Goal: Transaction & Acquisition: Book appointment/travel/reservation

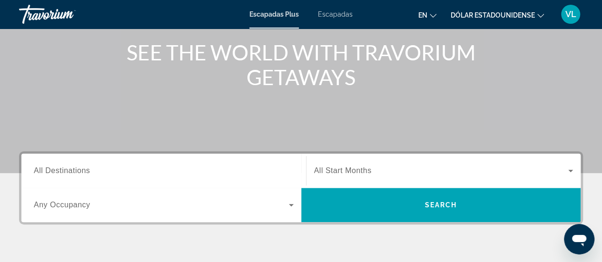
scroll to position [152, 0]
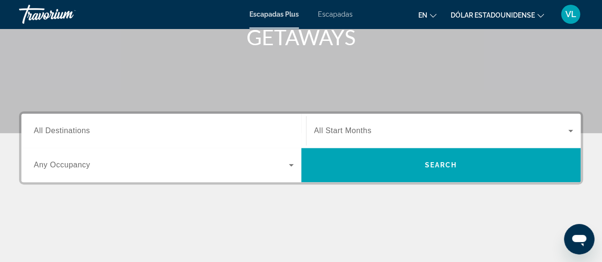
click at [432, 15] on icon "Cambiar idioma" at bounding box center [433, 15] width 7 height 7
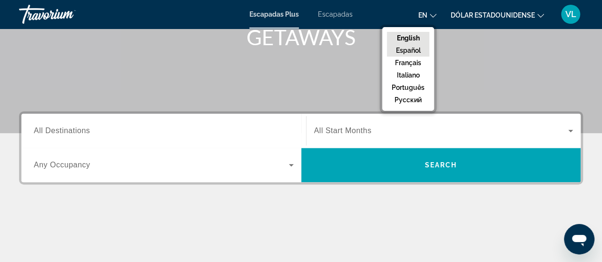
click at [411, 48] on button "Español" at bounding box center [408, 50] width 42 height 12
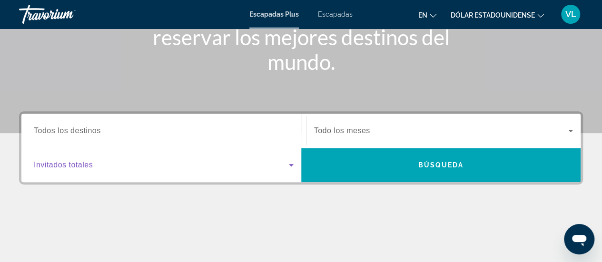
click at [287, 167] on icon "Widget de búsqueda" at bounding box center [291, 165] width 11 height 11
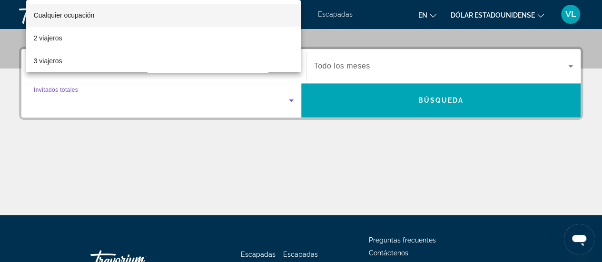
scroll to position [232, 0]
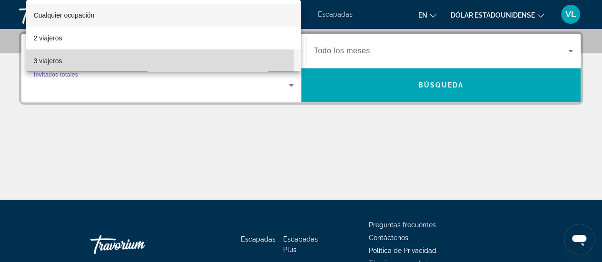
click at [79, 64] on mat-option "3 viajeros" at bounding box center [163, 61] width 275 height 23
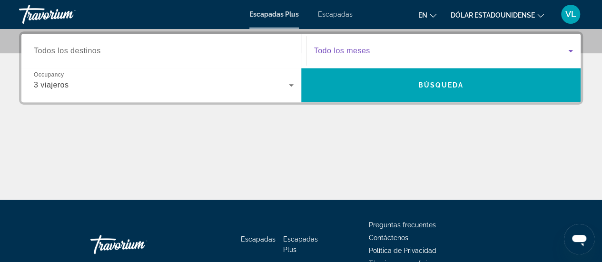
click at [570, 50] on icon "Widget de búsqueda" at bounding box center [571, 51] width 5 height 2
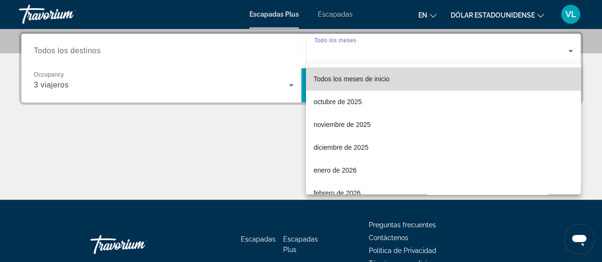
click at [474, 82] on mat-option "Todos los meses de inicio" at bounding box center [443, 79] width 275 height 23
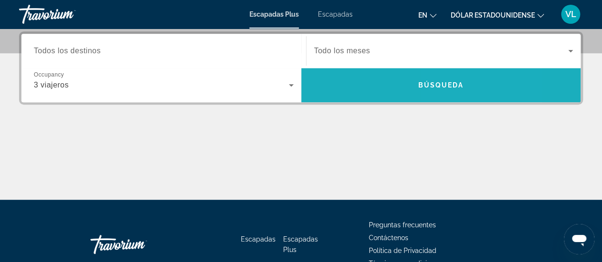
click at [474, 82] on span "Buscar" at bounding box center [441, 85] width 280 height 23
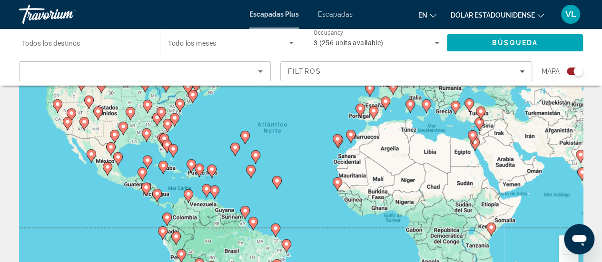
scroll to position [114, 0]
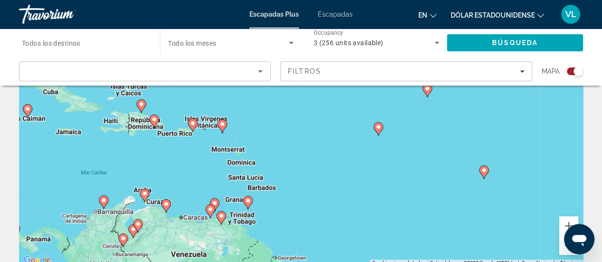
click at [380, 200] on div "Para activar la función de arrastre con el teclado, pulsa Alt + Intro. Cuando h…" at bounding box center [301, 124] width 564 height 286
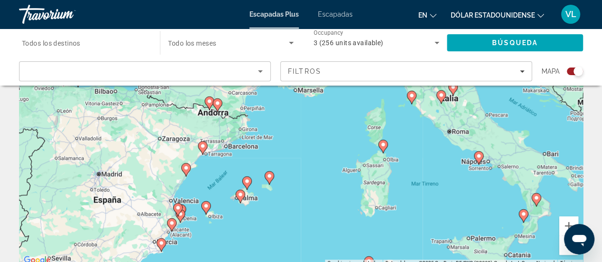
scroll to position [344, 0]
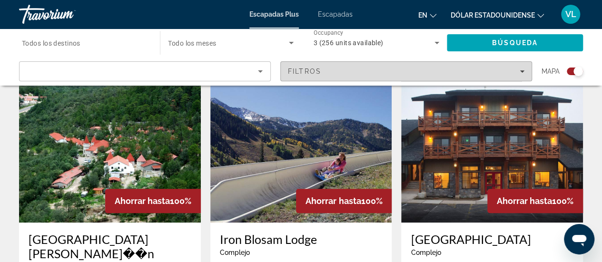
click at [522, 72] on icon "Filters" at bounding box center [522, 71] width 5 height 2
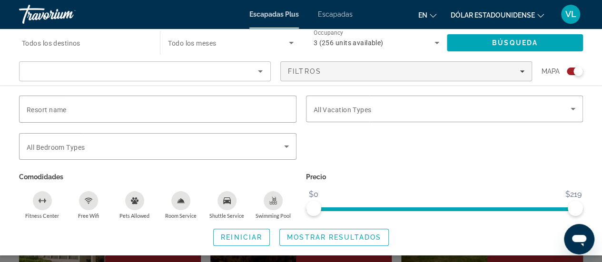
scroll to position [630, 0]
click at [272, 13] on font "Escapadas Plus" at bounding box center [275, 14] width 50 height 8
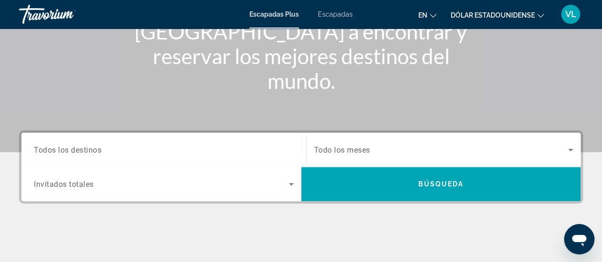
scroll to position [152, 0]
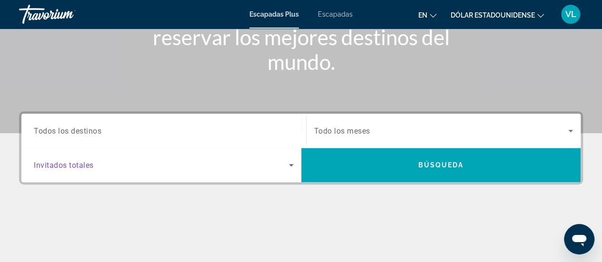
click at [292, 169] on icon "Search widget" at bounding box center [291, 165] width 11 height 11
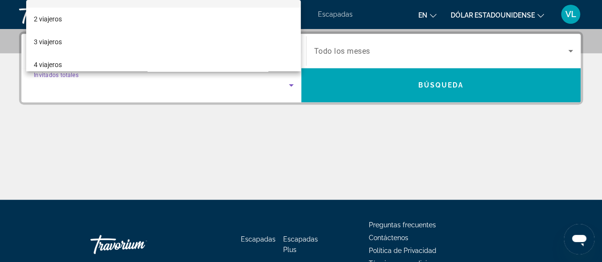
scroll to position [38, 0]
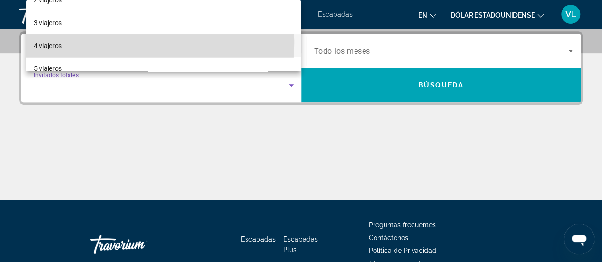
click at [49, 43] on font "4 viajeros" at bounding box center [48, 46] width 28 height 8
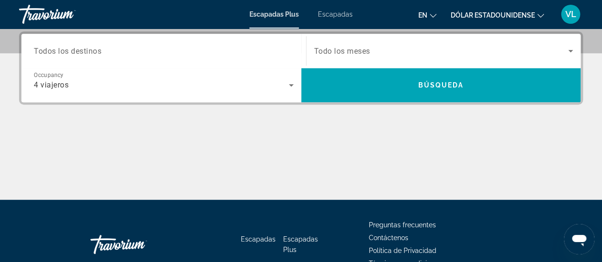
drag, startPoint x: 49, startPoint y: 43, endPoint x: 128, endPoint y: 115, distance: 106.9
click at [128, 115] on div "Destination Todos los destinos Start Month Todo los meses Occupancy Invitados t…" at bounding box center [301, 115] width 602 height 169
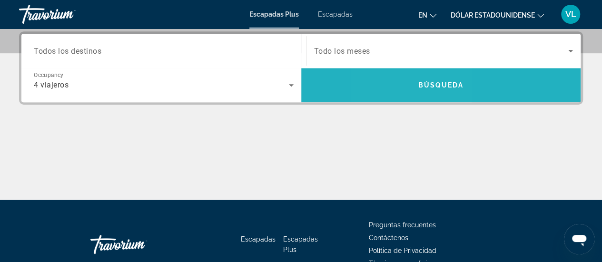
click at [406, 82] on span "Search" at bounding box center [441, 85] width 280 height 23
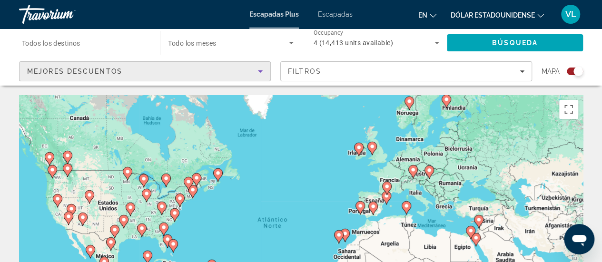
click at [263, 73] on icon "Sort by" at bounding box center [260, 71] width 11 height 11
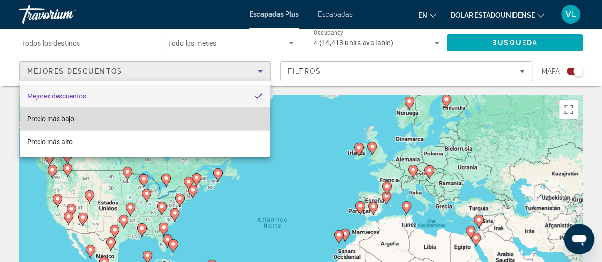
click at [67, 115] on font "Precio más bajo" at bounding box center [50, 119] width 47 height 8
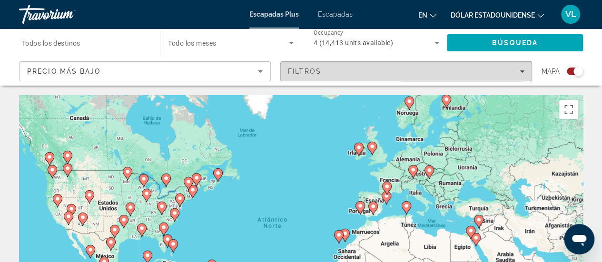
click at [522, 73] on icon "Filters" at bounding box center [522, 71] width 5 height 5
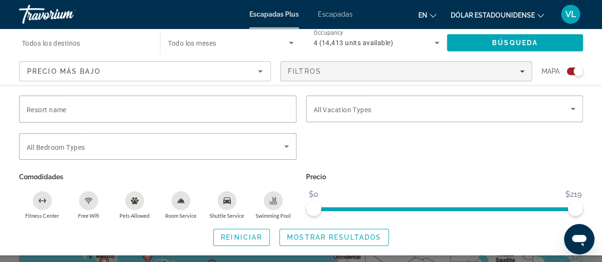
click at [134, 205] on div "Pets Allowed" at bounding box center [134, 200] width 19 height 19
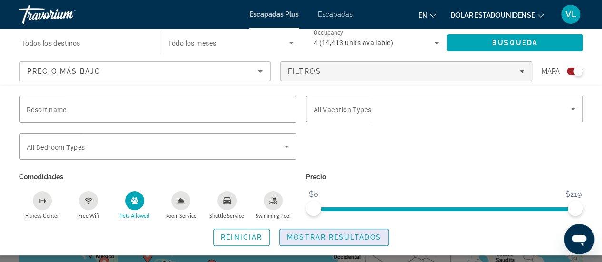
click at [315, 238] on span "Mostrar resultados" at bounding box center [334, 238] width 94 height 8
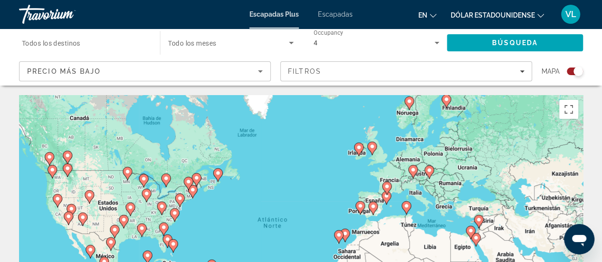
click at [315, 238] on div "Para activar la función de arrastre con el teclado, pulsa Alt + Intro. Cuando h…" at bounding box center [301, 238] width 564 height 286
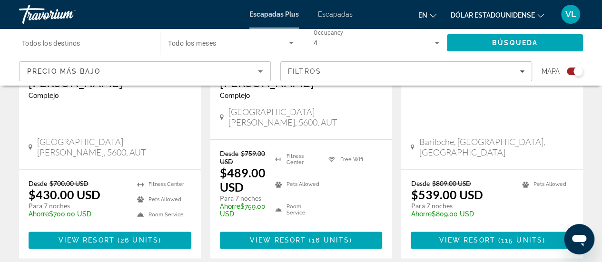
scroll to position [526, 0]
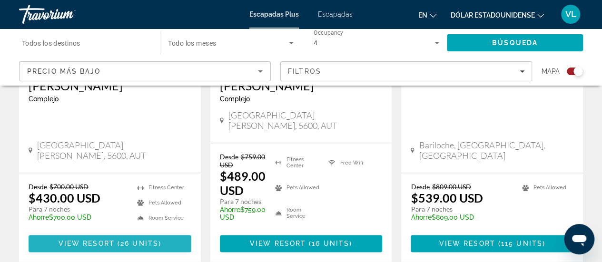
click at [116, 240] on span "Contenido principal" at bounding box center [116, 244] width 3 height 8
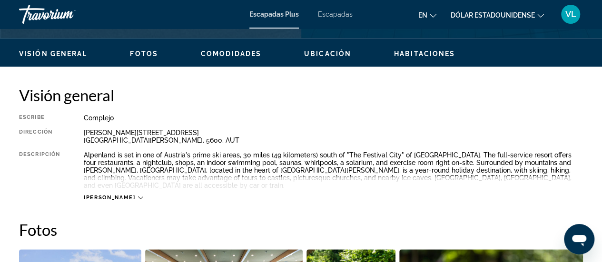
scroll to position [457, 0]
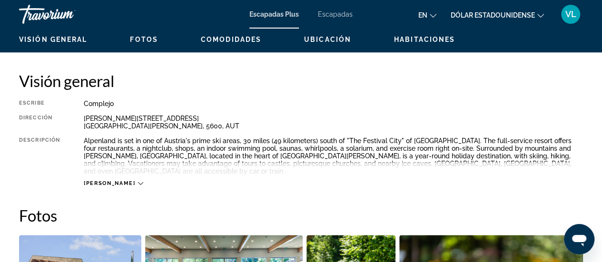
click at [138, 181] on icon "Contenido principal" at bounding box center [140, 183] width 5 height 5
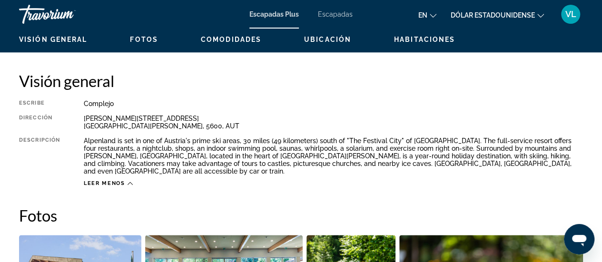
click at [433, 15] on icon "Cambiar idioma" at bounding box center [433, 15] width 7 height 7
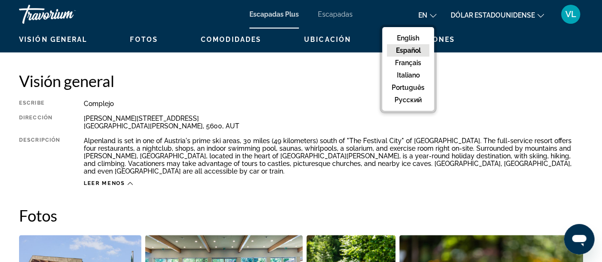
click at [406, 52] on button "Español" at bounding box center [408, 50] width 42 height 12
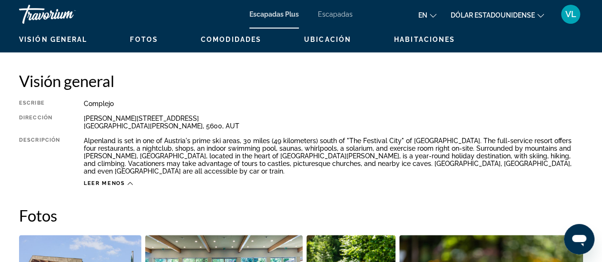
click at [509, 100] on div "Visión general Escribe Complejo Todo incluido No todo incluido Dirección [PERSO…" at bounding box center [301, 129] width 564 height 116
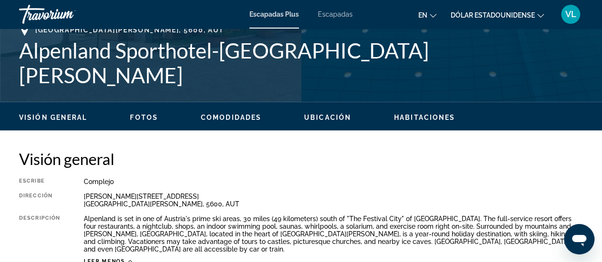
scroll to position [381, 0]
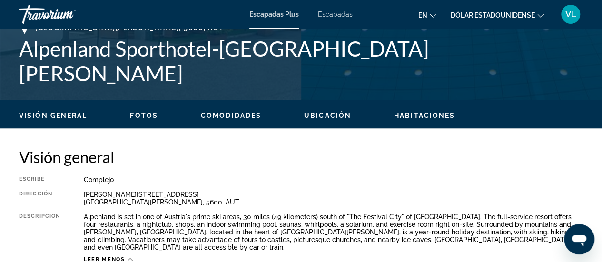
click at [541, 13] on icon "Cambiar moneda" at bounding box center [541, 15] width 7 height 7
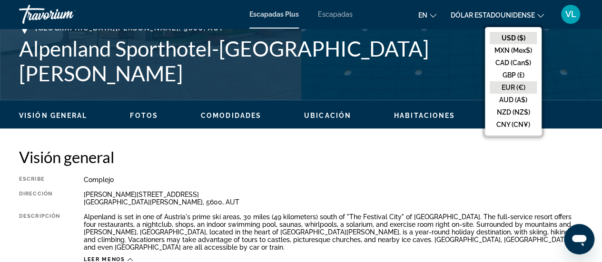
click at [519, 87] on button "EUR (€)" at bounding box center [513, 87] width 47 height 12
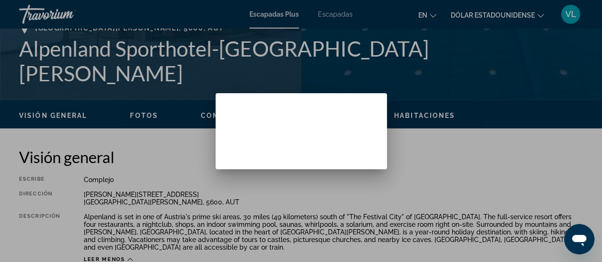
scroll to position [0, 0]
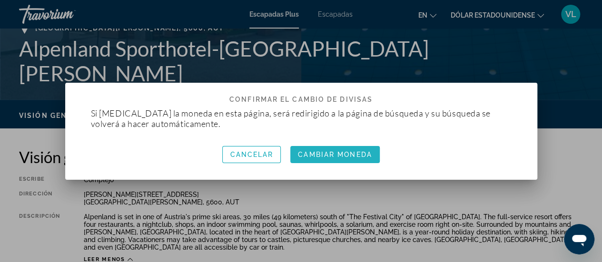
click at [338, 154] on font "Cambiar moneda" at bounding box center [335, 155] width 74 height 8
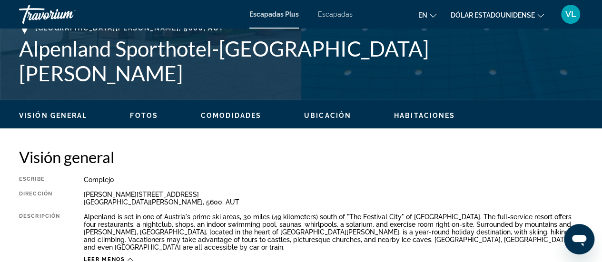
scroll to position [381, 0]
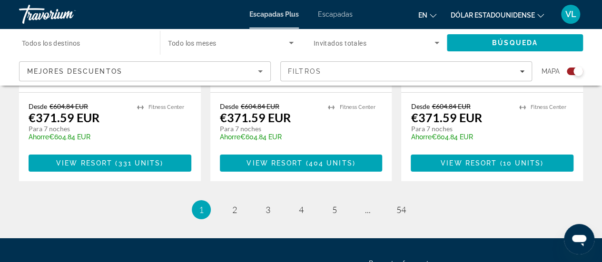
scroll to position [1592, 0]
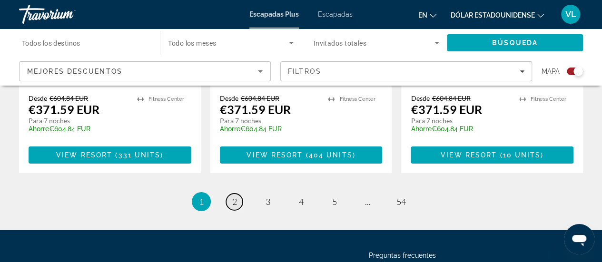
click at [233, 197] on span "2" at bounding box center [234, 202] width 5 height 10
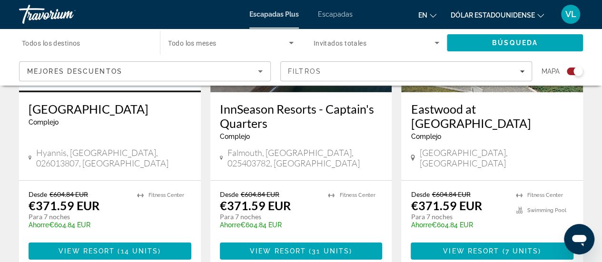
scroll to position [1543, 0]
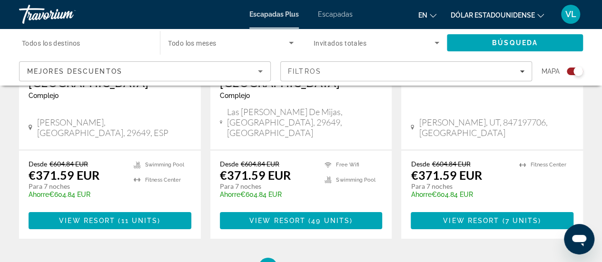
scroll to position [1616, 0]
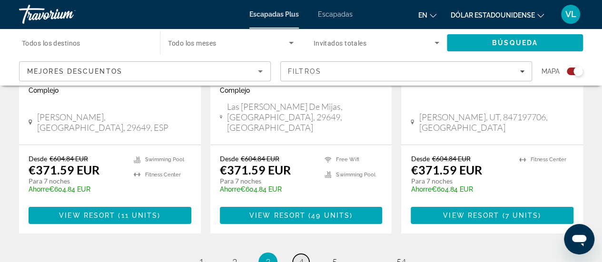
click at [301, 257] on span "4" at bounding box center [301, 262] width 5 height 10
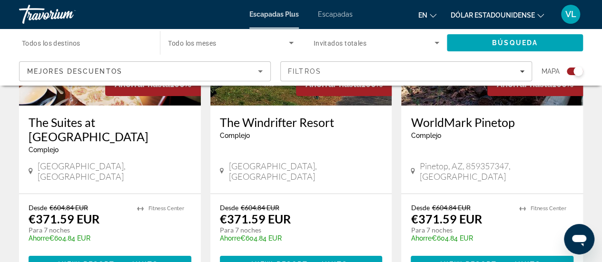
scroll to position [1505, 0]
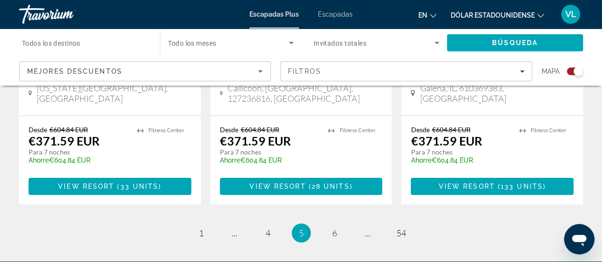
scroll to position [1600, 0]
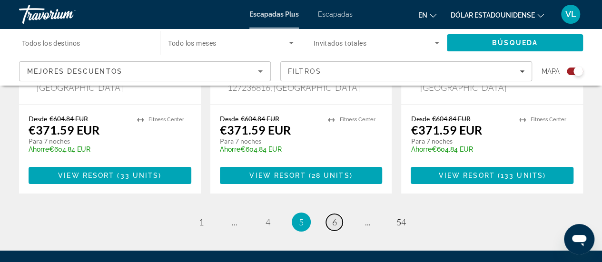
click at [334, 217] on span "6" at bounding box center [334, 222] width 5 height 10
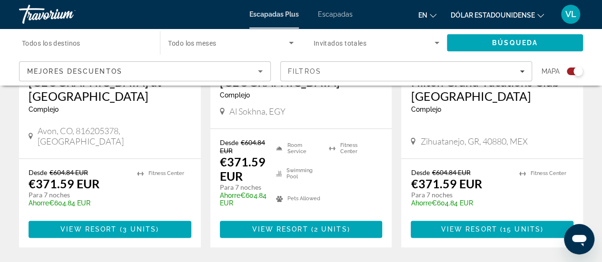
scroll to position [521, 0]
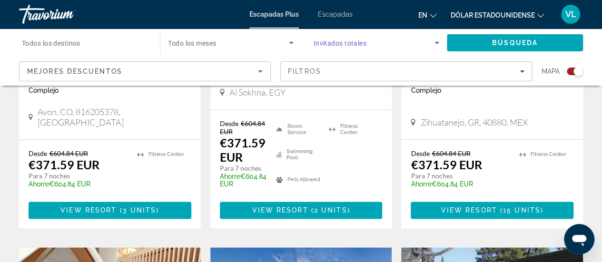
click at [436, 43] on icon "Search widget" at bounding box center [437, 43] width 5 height 2
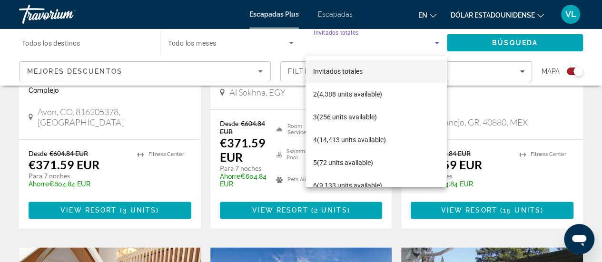
click at [436, 43] on div at bounding box center [301, 131] width 602 height 262
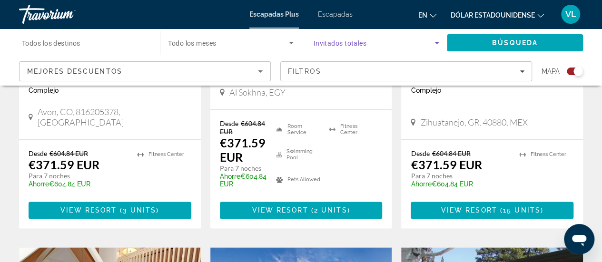
click at [436, 43] on icon "Search widget" at bounding box center [437, 43] width 5 height 2
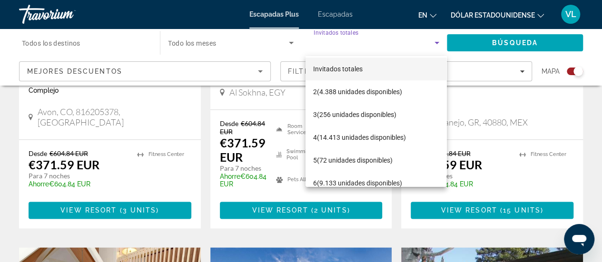
scroll to position [0, 0]
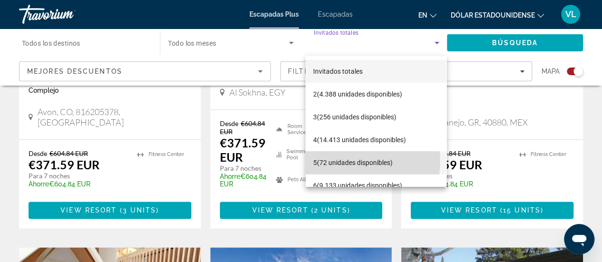
click at [346, 161] on font "(72 unidades disponibles)" at bounding box center [355, 163] width 76 height 8
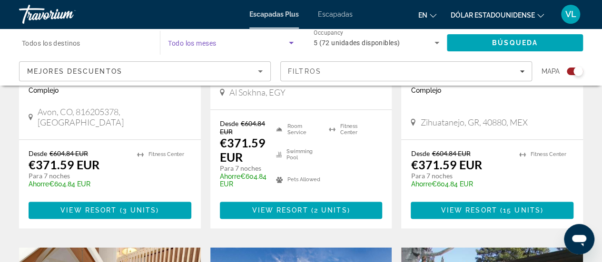
click at [290, 43] on icon "Search widget" at bounding box center [291, 42] width 11 height 11
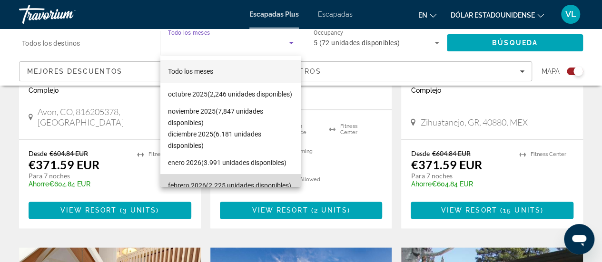
click at [241, 182] on font "(2.225 unidades disponibles)" at bounding box center [248, 186] width 85 height 8
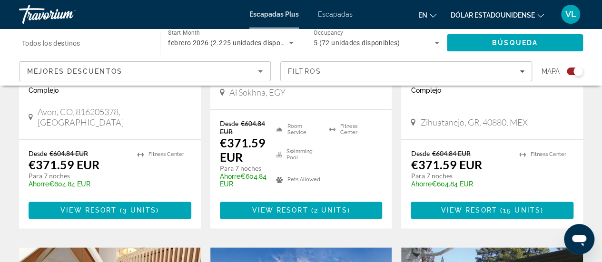
click at [241, 177] on span "Ahorre" at bounding box center [230, 177] width 20 height 8
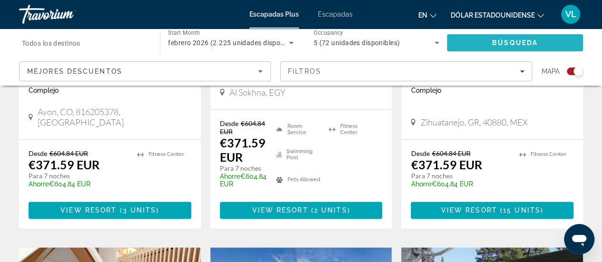
click at [503, 46] on span "Búsqueda" at bounding box center [515, 43] width 46 height 8
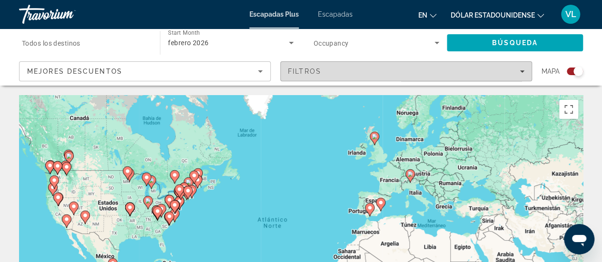
click at [523, 69] on div "Filtros" at bounding box center [406, 72] width 237 height 8
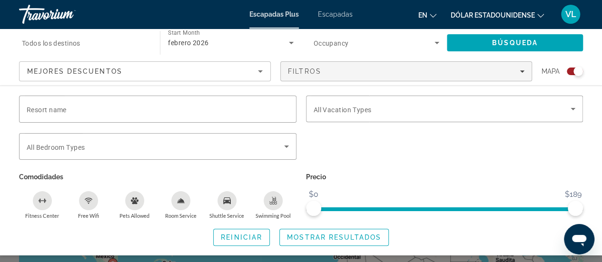
click at [136, 204] on icon "Pets Allowed" at bounding box center [135, 201] width 8 height 8
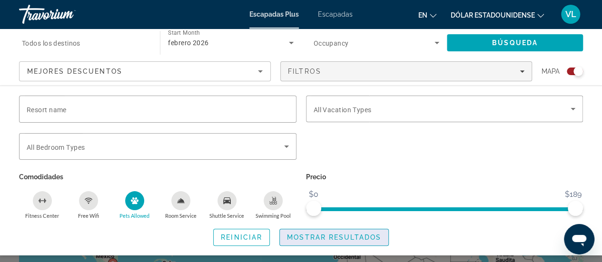
click at [343, 238] on span "Mostrar resultados" at bounding box center [334, 238] width 94 height 8
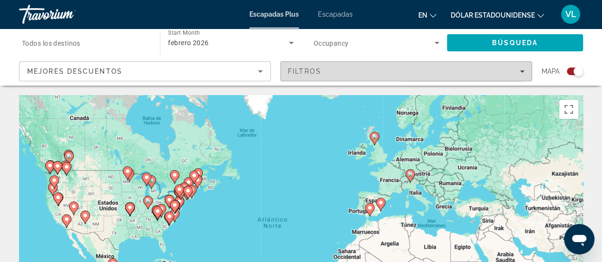
click at [525, 69] on span "Filters" at bounding box center [406, 71] width 251 height 23
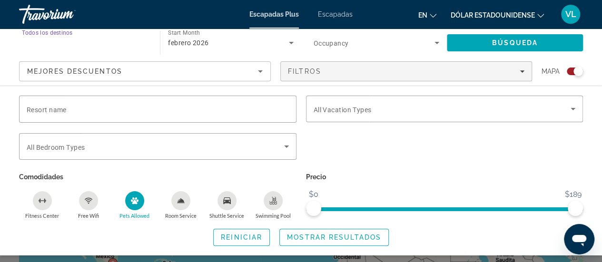
click at [137, 38] on input "Destination Todos los destinos" at bounding box center [85, 43] width 126 height 11
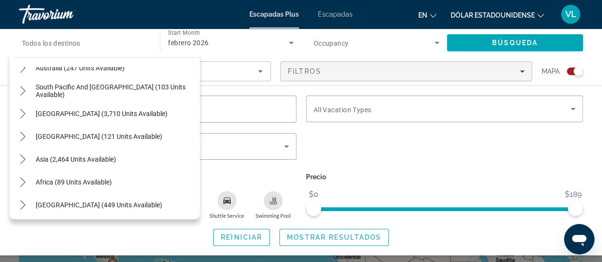
scroll to position [154, 0]
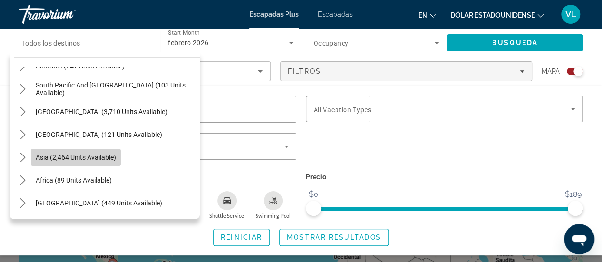
click at [88, 157] on span "Asia (2,464 units available)" at bounding box center [76, 158] width 80 height 8
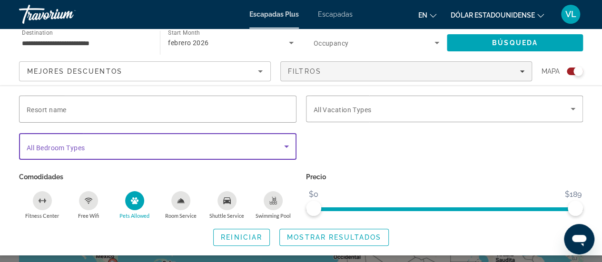
click at [287, 144] on icon "Search widget" at bounding box center [286, 146] width 11 height 11
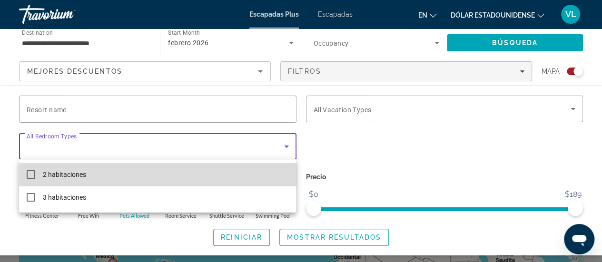
click at [245, 172] on mat-option "2 habitaciones" at bounding box center [157, 174] width 277 height 23
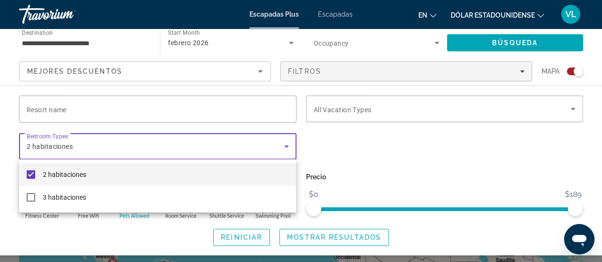
drag, startPoint x: 352, startPoint y: 144, endPoint x: 596, endPoint y: 103, distance: 246.9
click at [596, 103] on div at bounding box center [301, 131] width 602 height 262
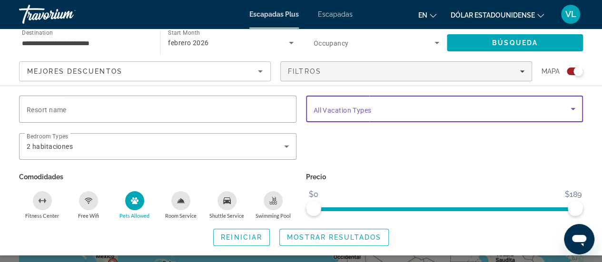
click at [572, 111] on icon "Search widget" at bounding box center [573, 108] width 11 height 11
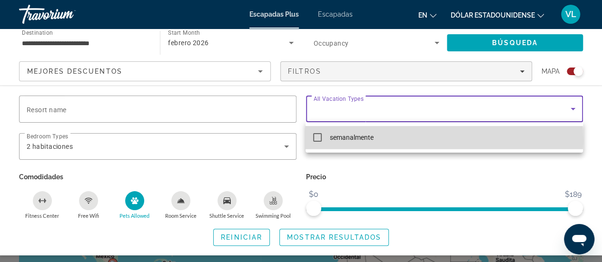
click at [317, 140] on mat-pseudo-checkbox at bounding box center [317, 137] width 9 height 9
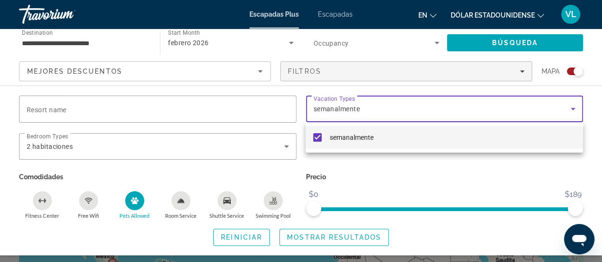
click at [275, 106] on div at bounding box center [301, 131] width 602 height 262
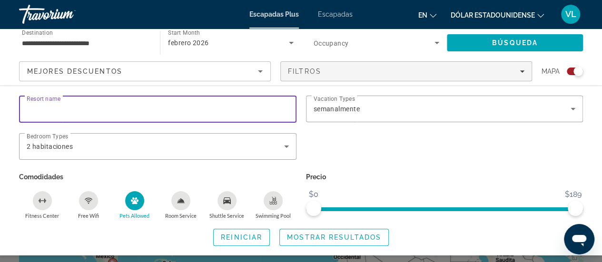
click at [274, 106] on input "Resort name" at bounding box center [158, 109] width 262 height 11
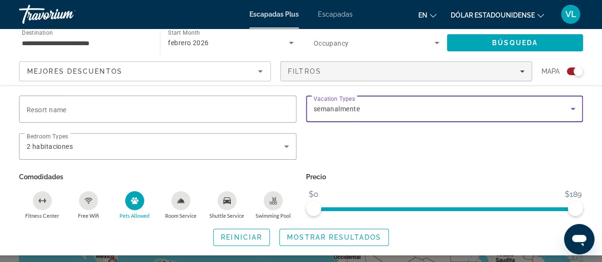
click at [572, 108] on icon "Search widget" at bounding box center [573, 108] width 11 height 11
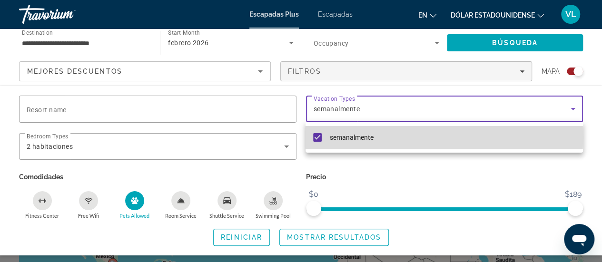
click at [316, 138] on mat-pseudo-checkbox at bounding box center [317, 137] width 9 height 9
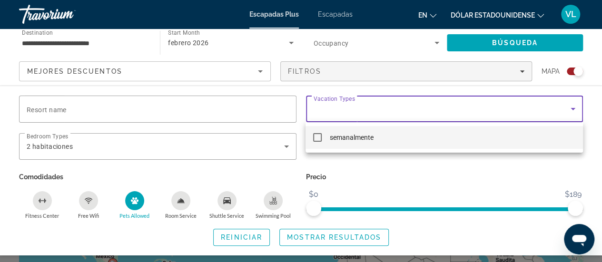
click at [285, 147] on div at bounding box center [301, 131] width 602 height 262
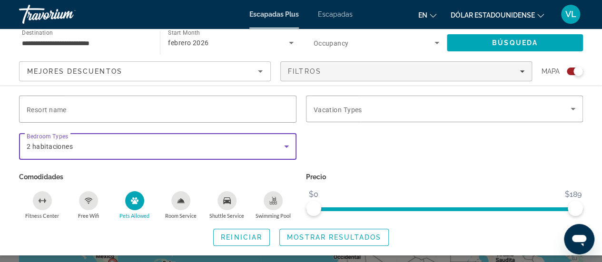
click at [285, 147] on icon "Search widget" at bounding box center [286, 146] width 11 height 11
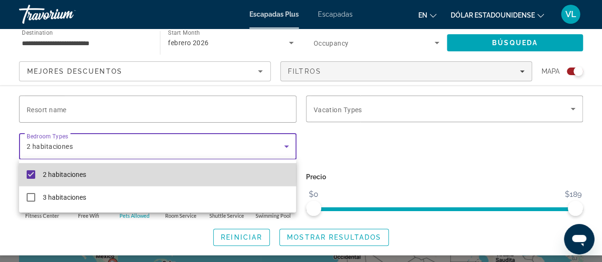
click at [28, 174] on mat-pseudo-checkbox at bounding box center [31, 174] width 9 height 9
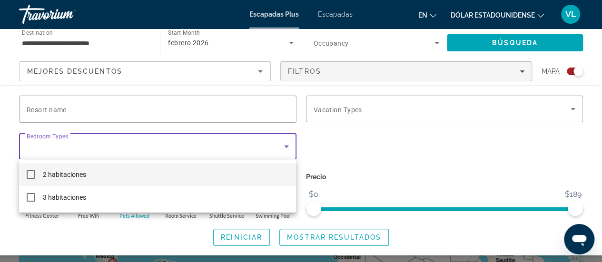
click at [333, 234] on div at bounding box center [301, 131] width 602 height 262
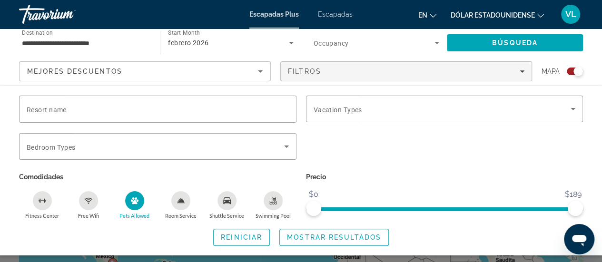
click at [333, 234] on span "Mostrar resultados" at bounding box center [334, 238] width 94 height 8
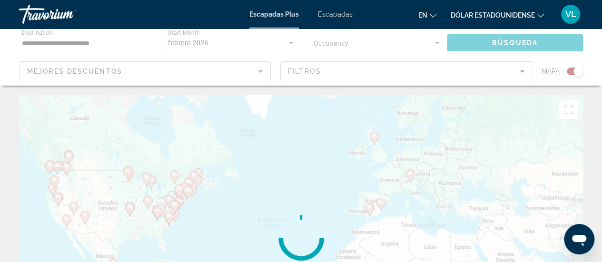
click at [333, 234] on div "Contenido principal" at bounding box center [301, 238] width 564 height 286
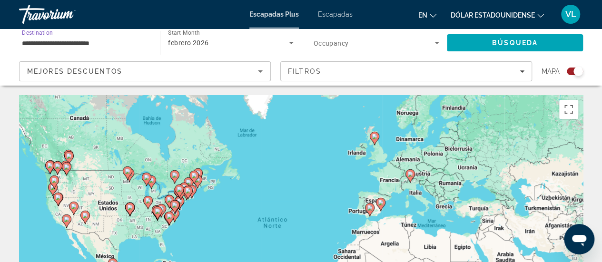
click at [143, 47] on input "**********" at bounding box center [85, 43] width 126 height 11
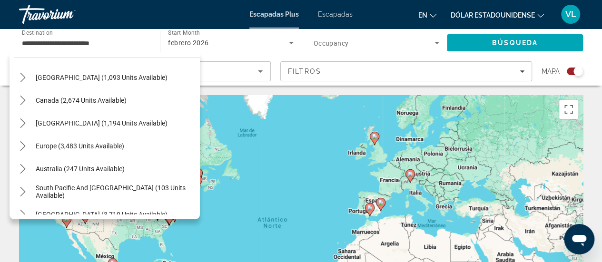
scroll to position [38, 0]
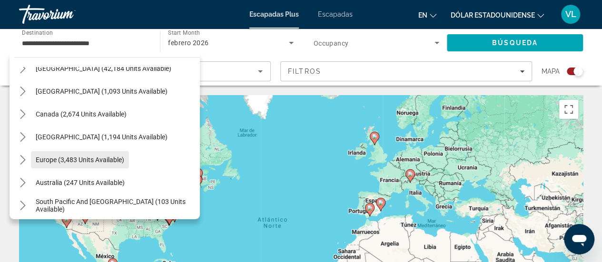
click at [88, 157] on span "Europe (3,483 units available)" at bounding box center [80, 160] width 89 height 8
type input "**********"
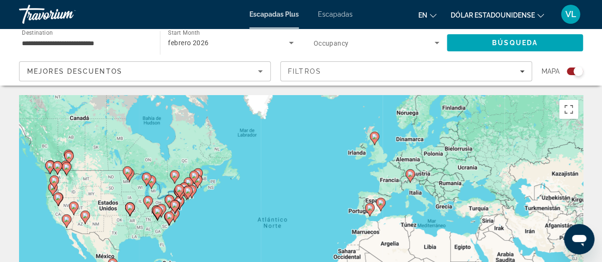
click at [88, 157] on div "Para activar la función de arrastre con el teclado, pulsa Alt + Intro. Cuando h…" at bounding box center [301, 238] width 564 height 286
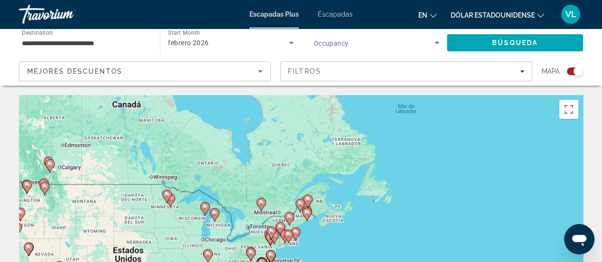
click at [436, 41] on icon "Search widget" at bounding box center [436, 42] width 11 height 11
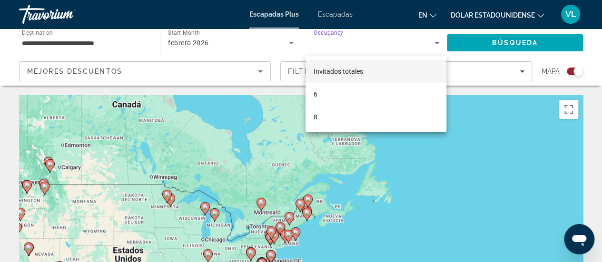
click at [403, 40] on div at bounding box center [301, 131] width 602 height 262
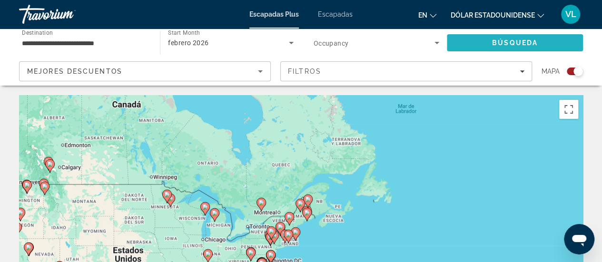
click at [511, 41] on span "Búsqueda" at bounding box center [515, 43] width 46 height 8
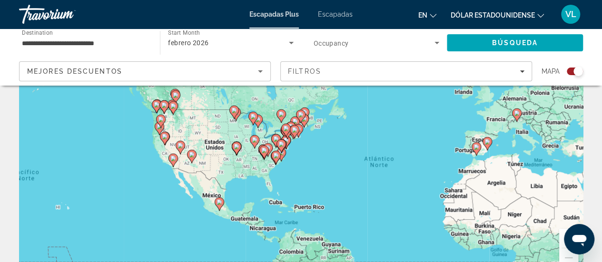
scroll to position [19, 0]
